Goal: Task Accomplishment & Management: Manage account settings

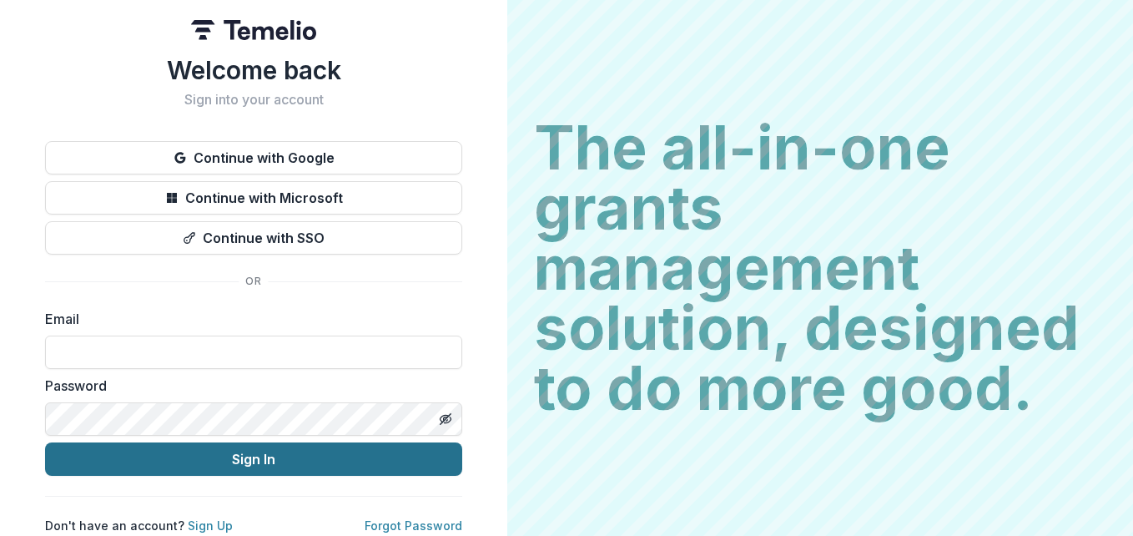
type input "**********"
click at [297, 461] on button "Sign In" at bounding box center [253, 458] width 417 height 33
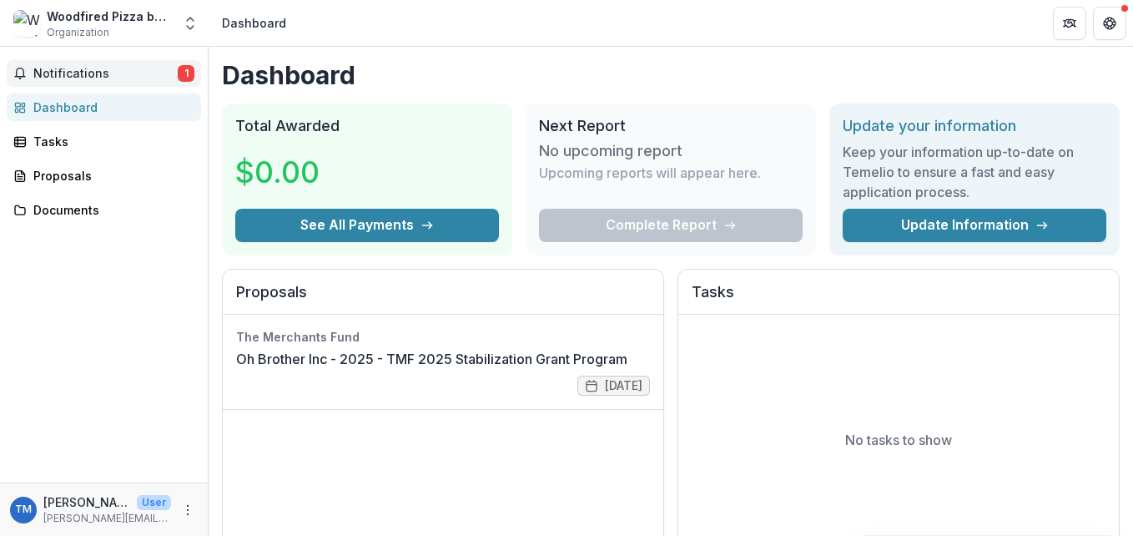
click at [85, 71] on span "Notifications" at bounding box center [105, 74] width 144 height 14
